Goal: Task Accomplishment & Management: Use online tool/utility

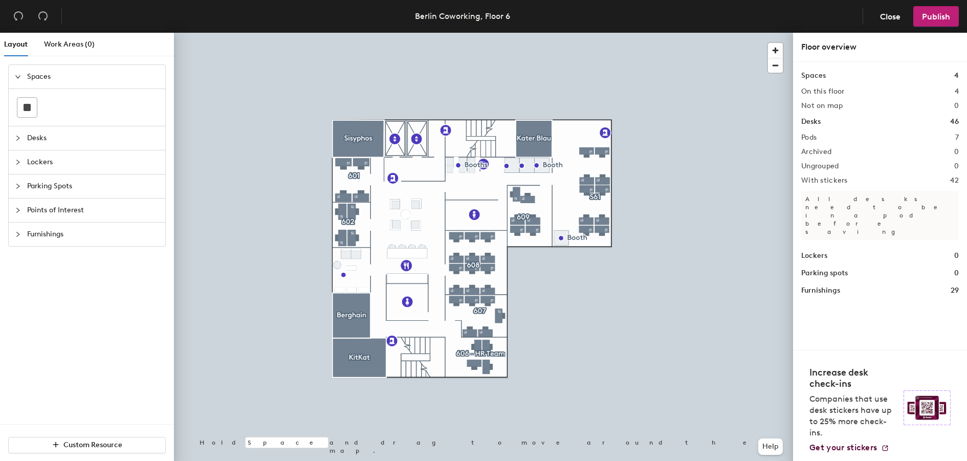
click at [52, 182] on span "Parking Spots" at bounding box center [93, 186] width 132 height 24
click at [46, 184] on icon at bounding box center [49, 179] width 12 height 12
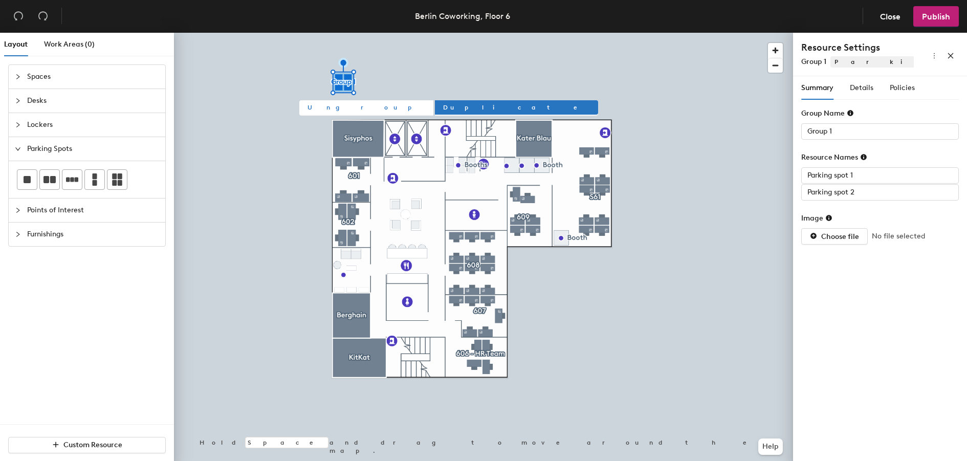
click at [331, 103] on span "Ungroup" at bounding box center [366, 107] width 118 height 9
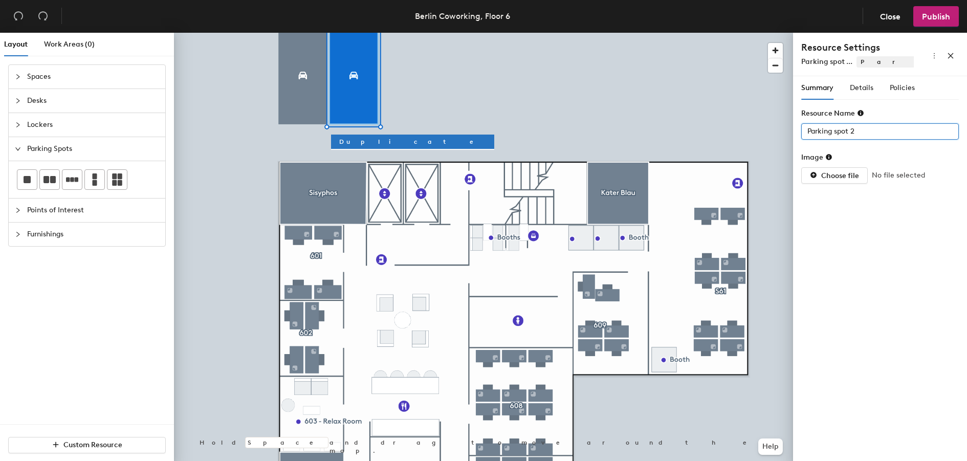
click at [875, 132] on input "Parking spot 2" at bounding box center [880, 131] width 158 height 16
click at [880, 112] on div "Resource Name" at bounding box center [880, 115] width 158 height 15
